Goal: Use online tool/utility: Use online tool/utility

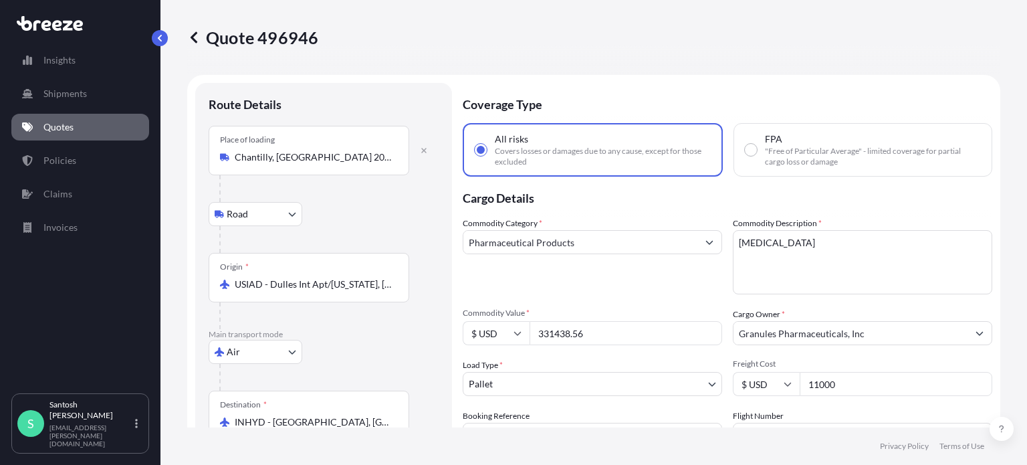
select select "Road"
select select "Air"
select select "Road"
select select "1"
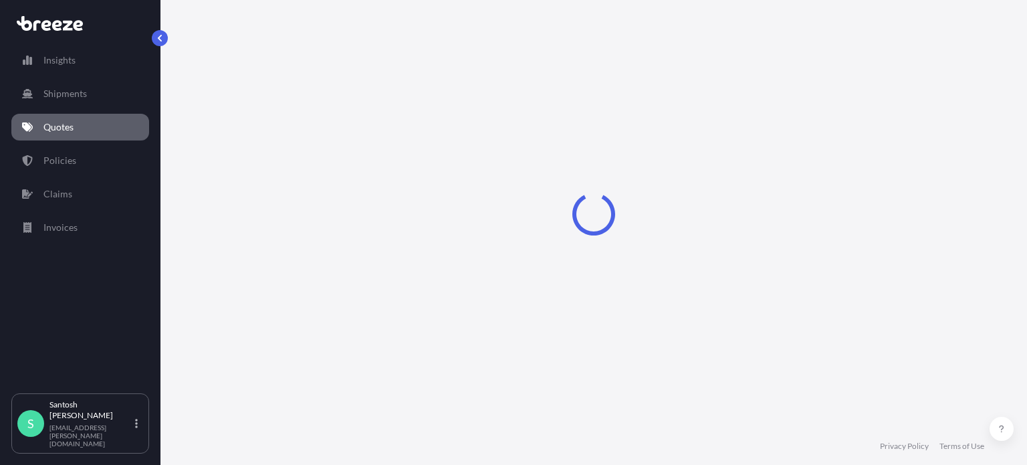
select select "Road"
select select "Air"
select select "Road"
select select "1"
